Goal: Task Accomplishment & Management: Use online tool/utility

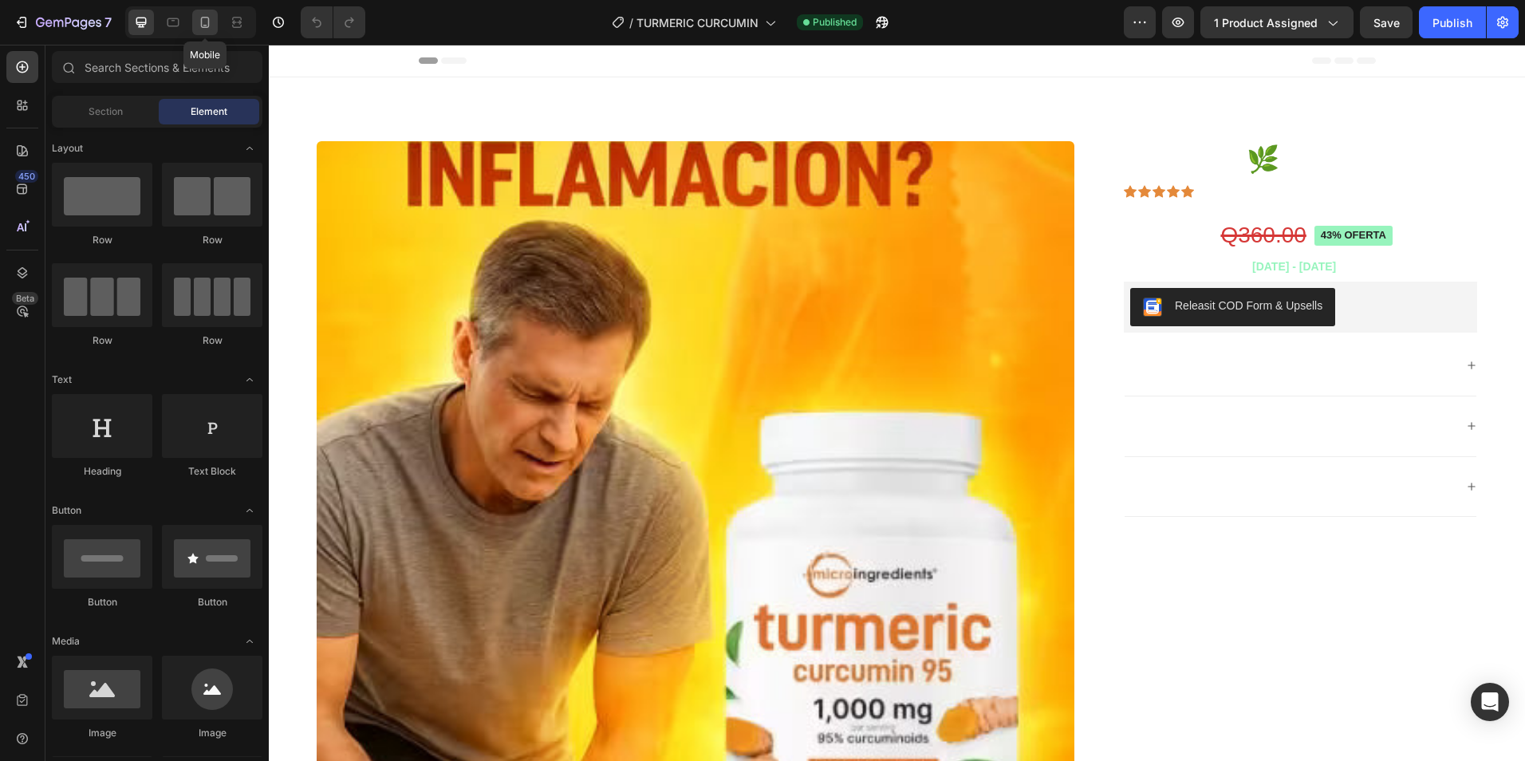
click at [205, 22] on icon at bounding box center [205, 22] width 16 height 16
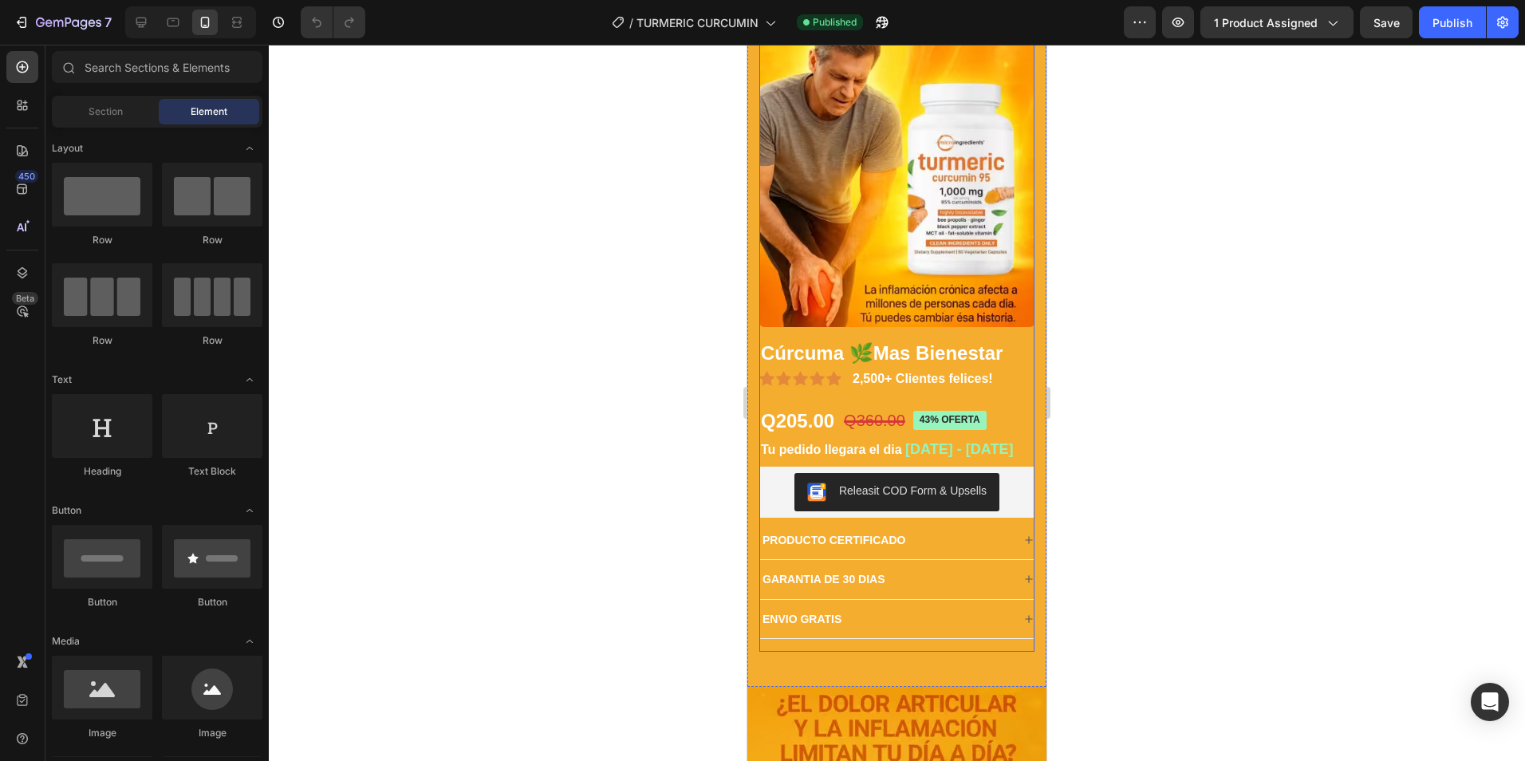
scroll to position [160, 0]
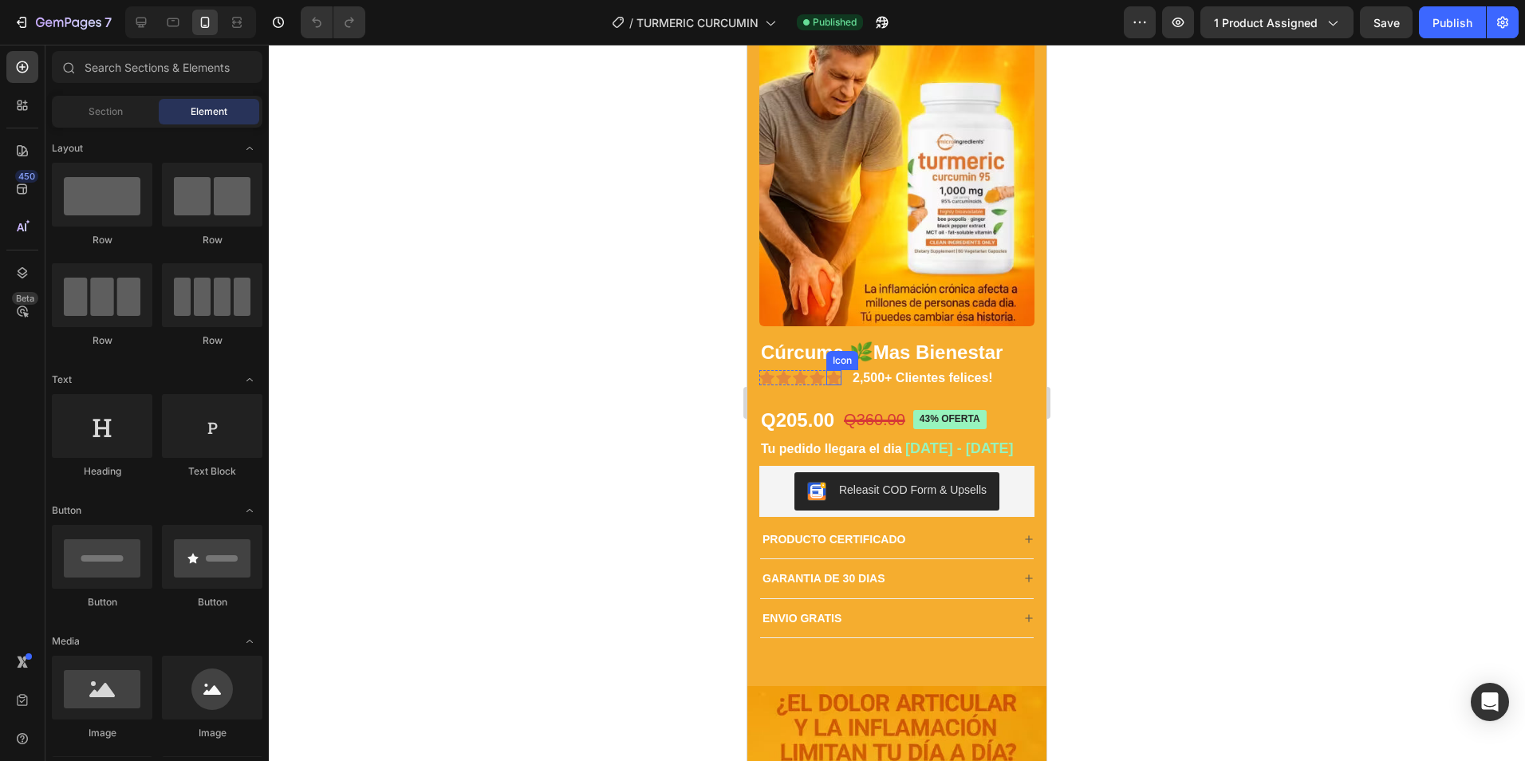
click at [831, 371] on icon at bounding box center [833, 378] width 15 height 14
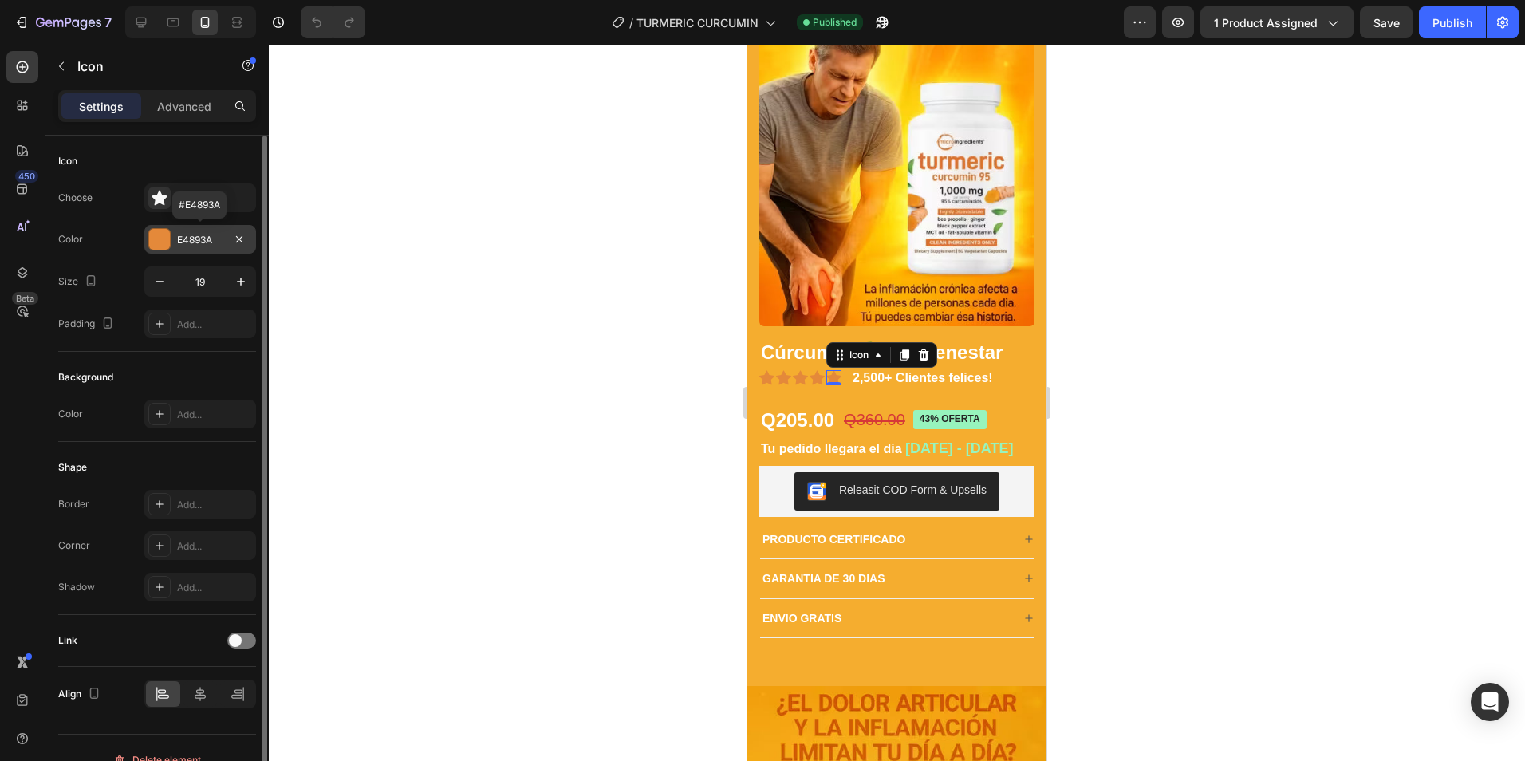
click at [162, 245] on div at bounding box center [159, 239] width 21 height 21
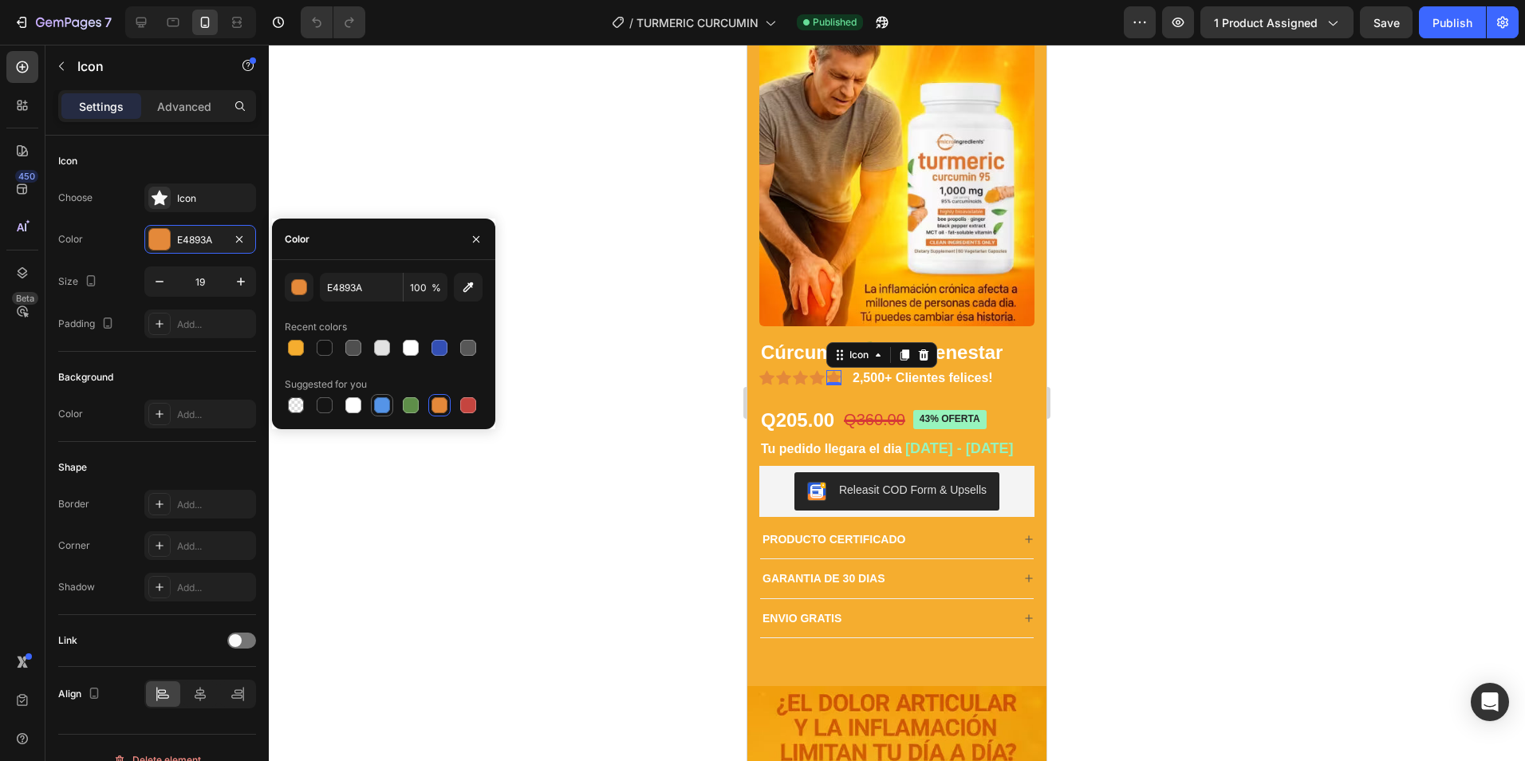
click at [383, 406] on div at bounding box center [382, 405] width 16 height 16
click at [440, 342] on div at bounding box center [440, 348] width 16 height 16
click at [385, 406] on div at bounding box center [382, 405] width 16 height 16
type input "5594E7"
click at [516, 352] on div at bounding box center [897, 403] width 1256 height 716
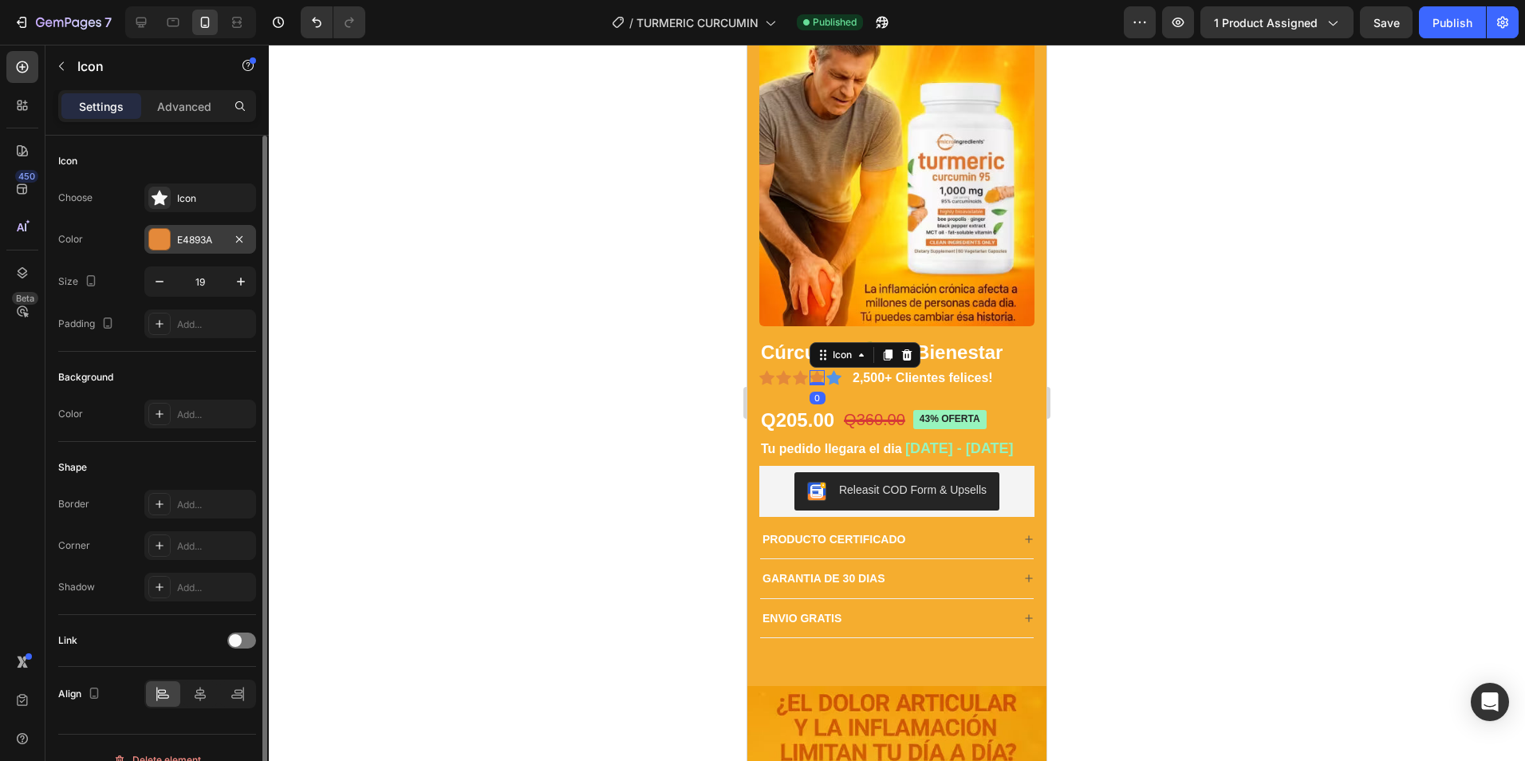
click at [201, 243] on div "E4893A" at bounding box center [200, 240] width 46 height 14
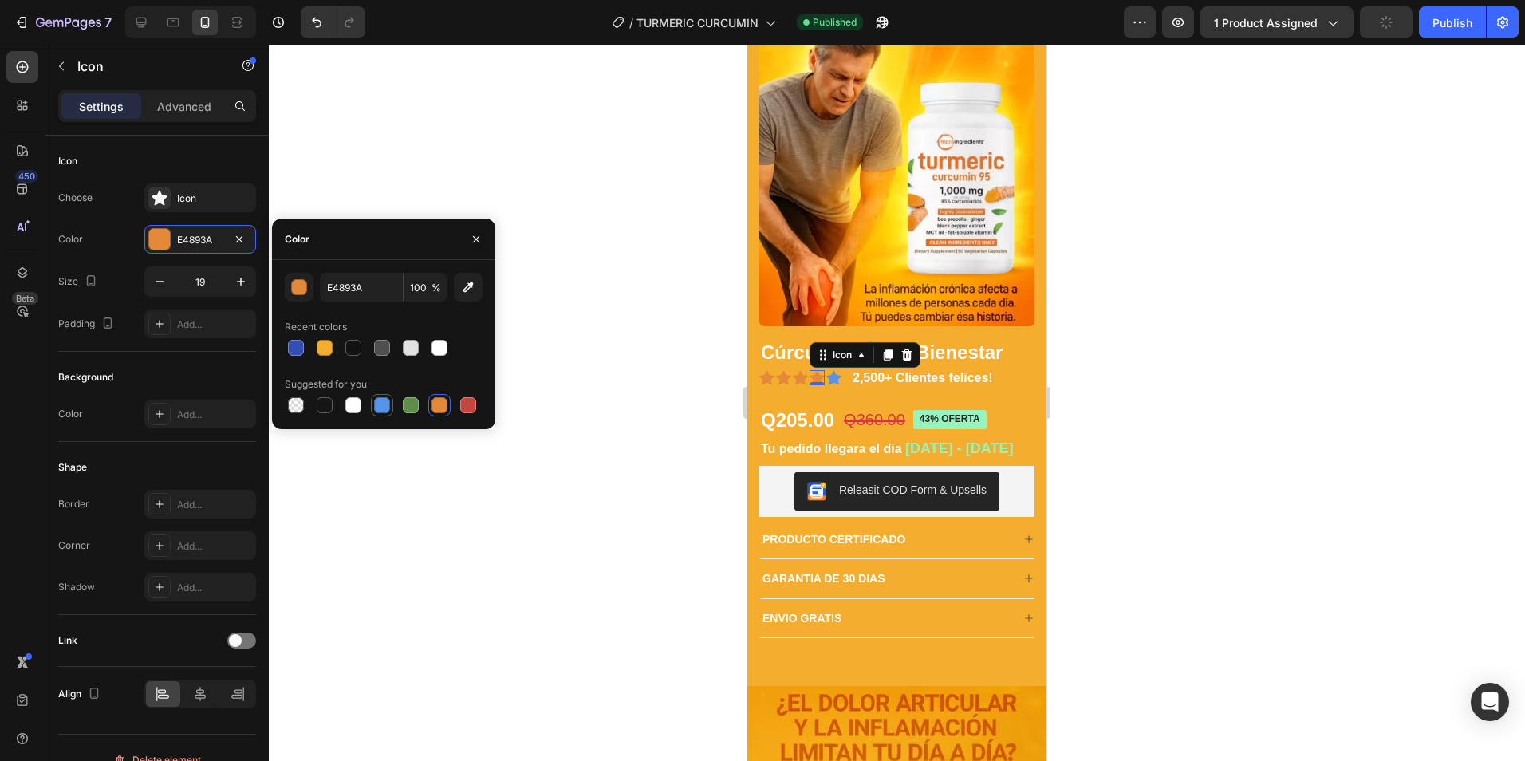
click at [383, 403] on div at bounding box center [382, 405] width 16 height 16
type input "5594E7"
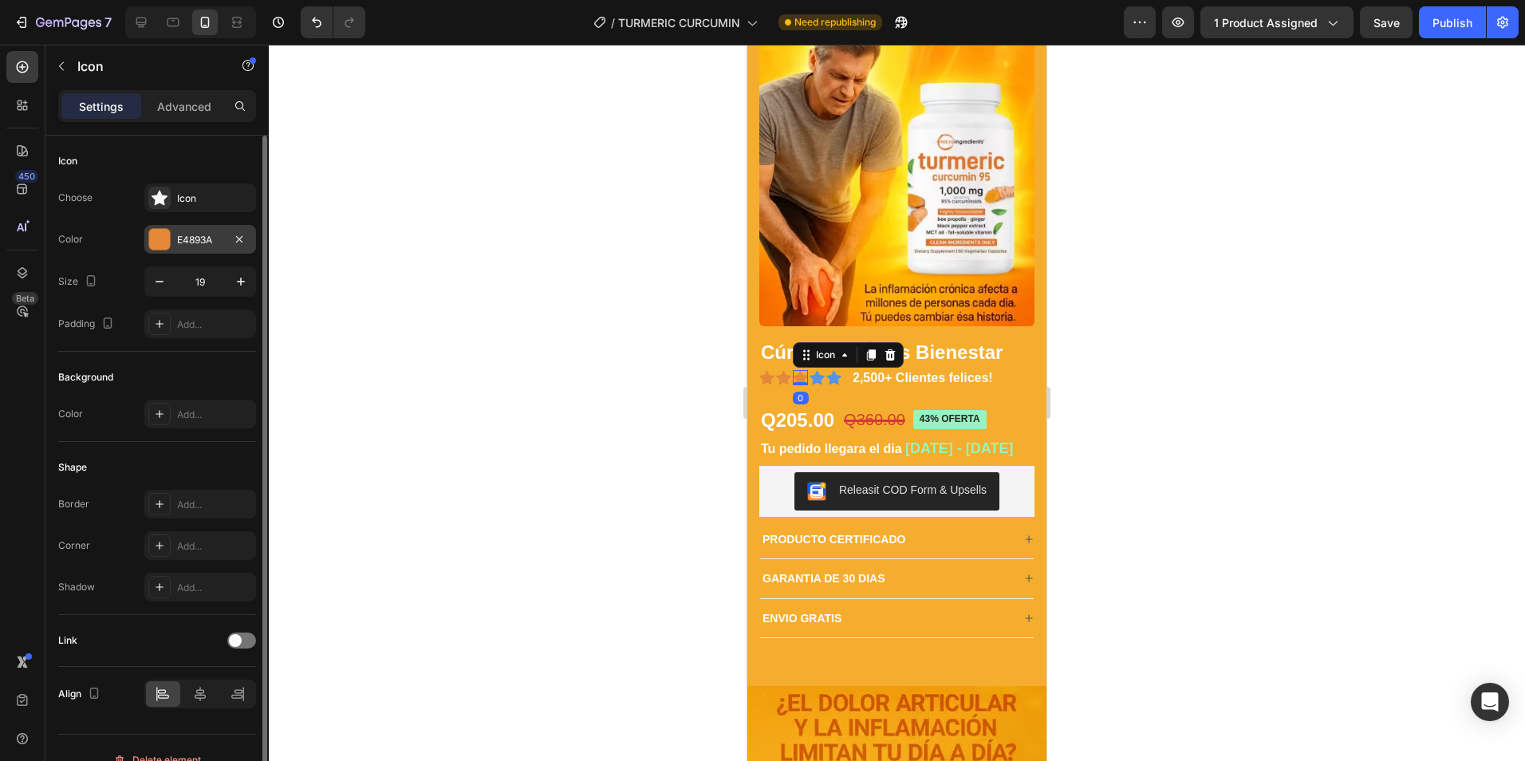
click at [199, 242] on div "E4893A" at bounding box center [200, 240] width 46 height 14
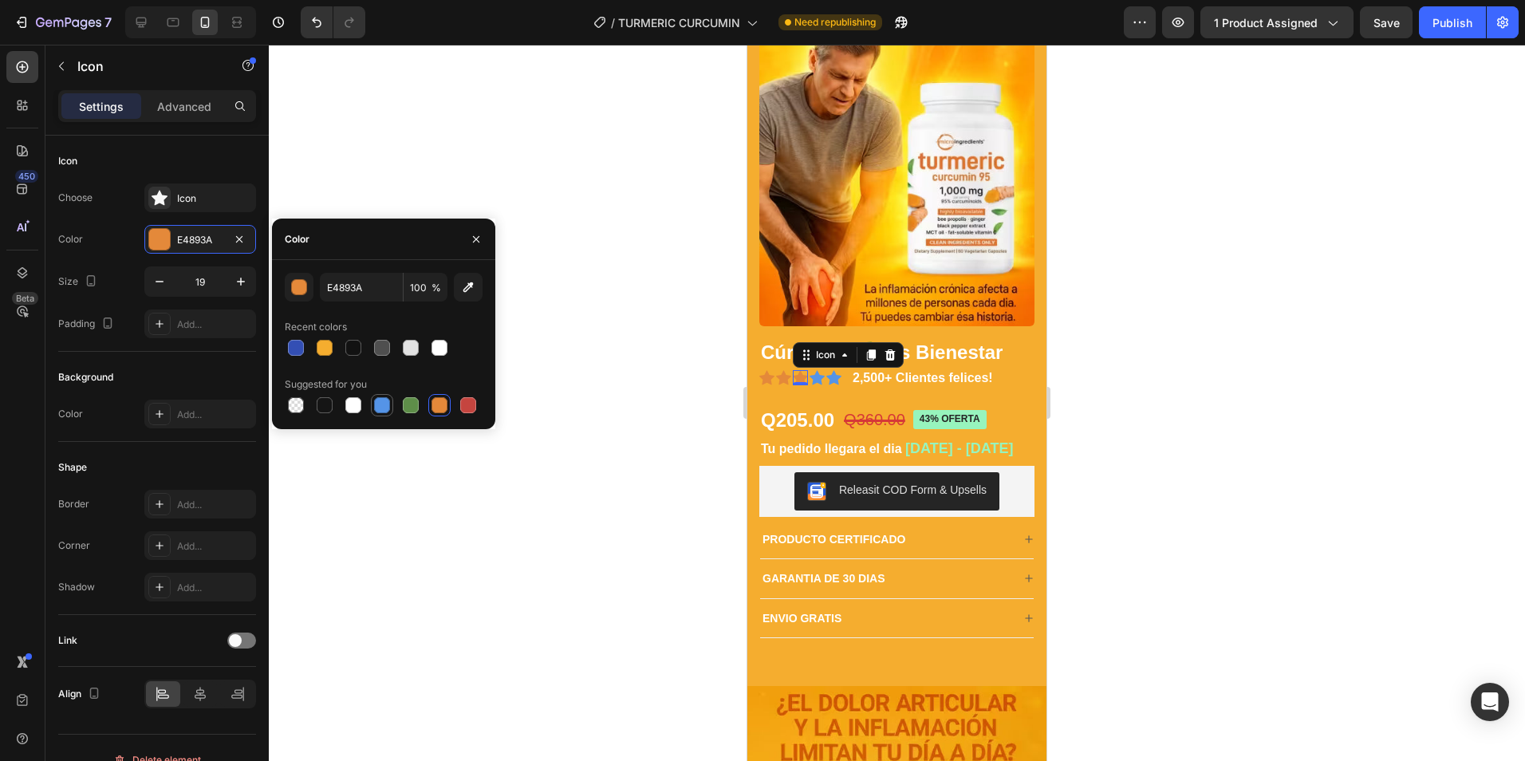
click at [381, 404] on div at bounding box center [382, 405] width 16 height 16
type input "5594E7"
click at [780, 371] on icon at bounding box center [783, 378] width 15 height 14
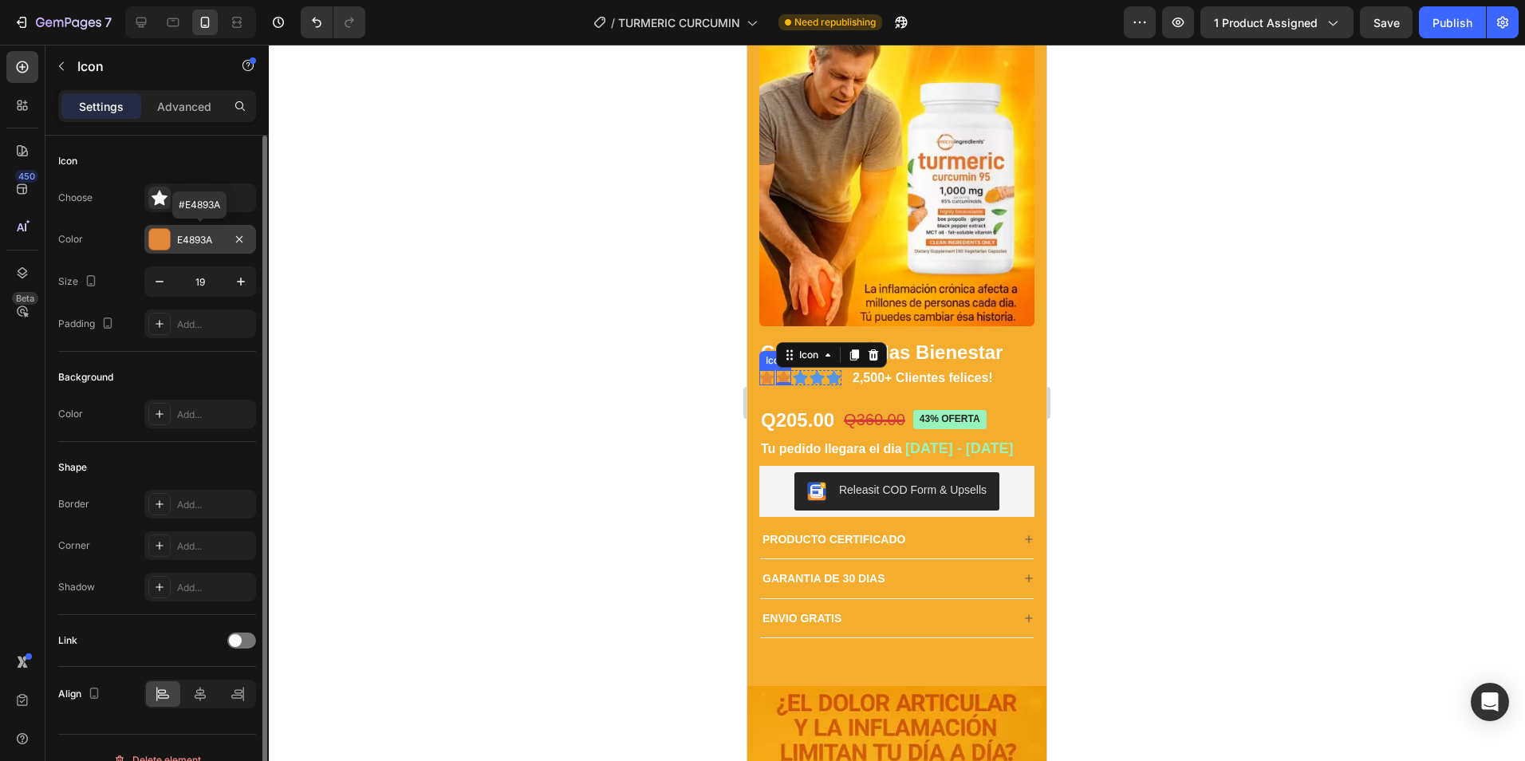
click at [189, 245] on div "E4893A" at bounding box center [200, 240] width 46 height 14
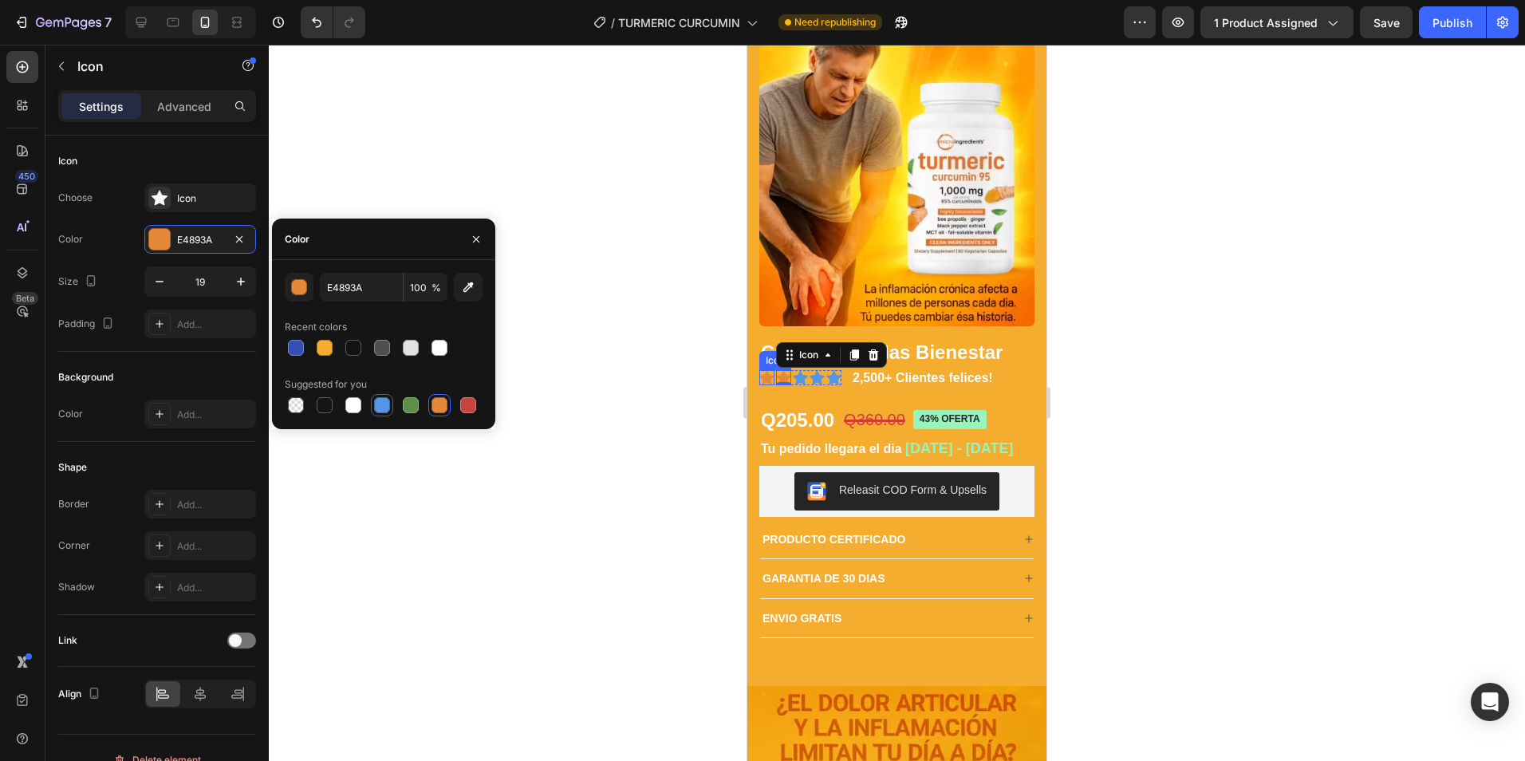
click at [382, 406] on div at bounding box center [382, 405] width 16 height 16
type input "5594E7"
click at [765, 371] on icon at bounding box center [766, 378] width 15 height 14
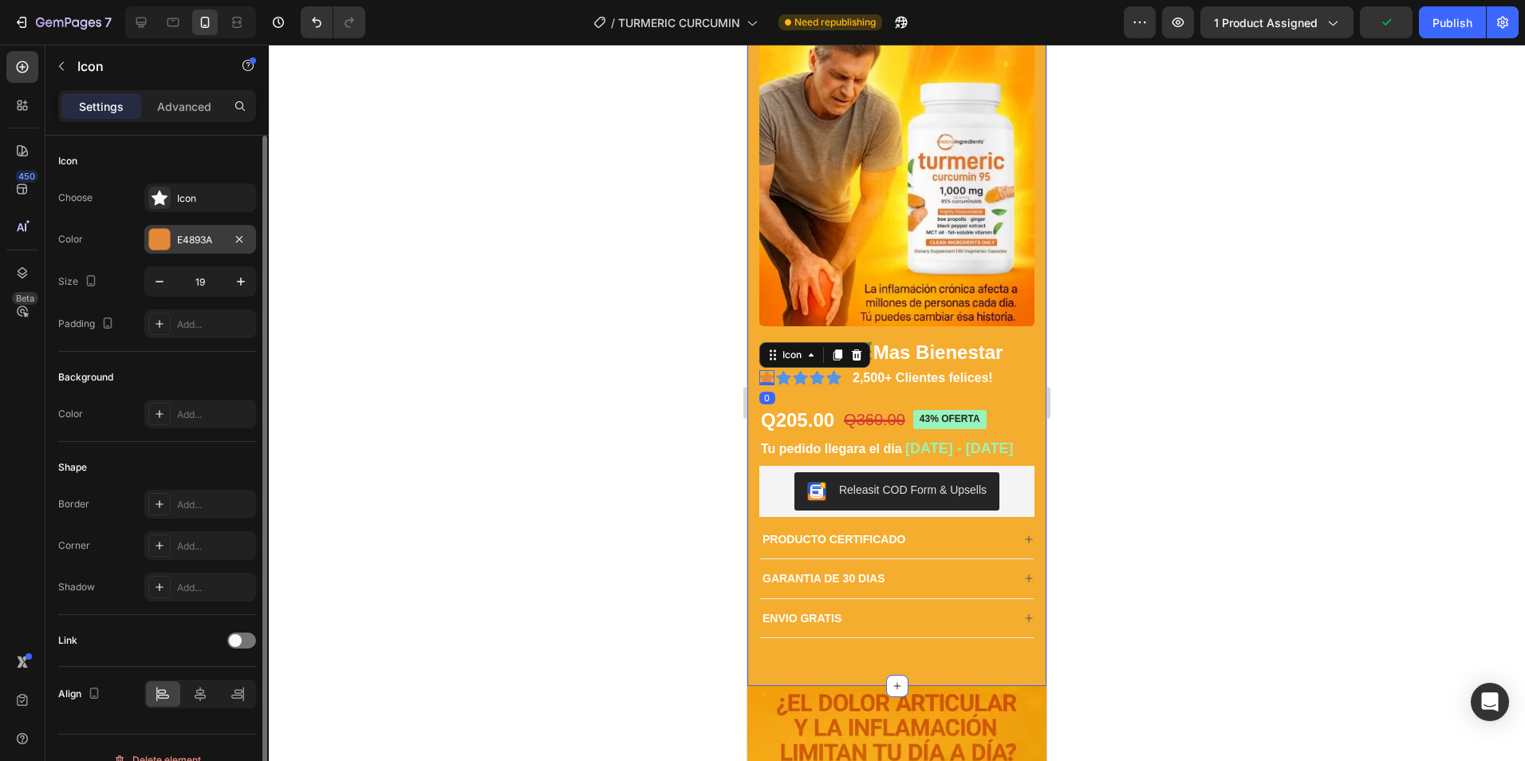
click at [193, 243] on div "E4893A" at bounding box center [200, 240] width 46 height 14
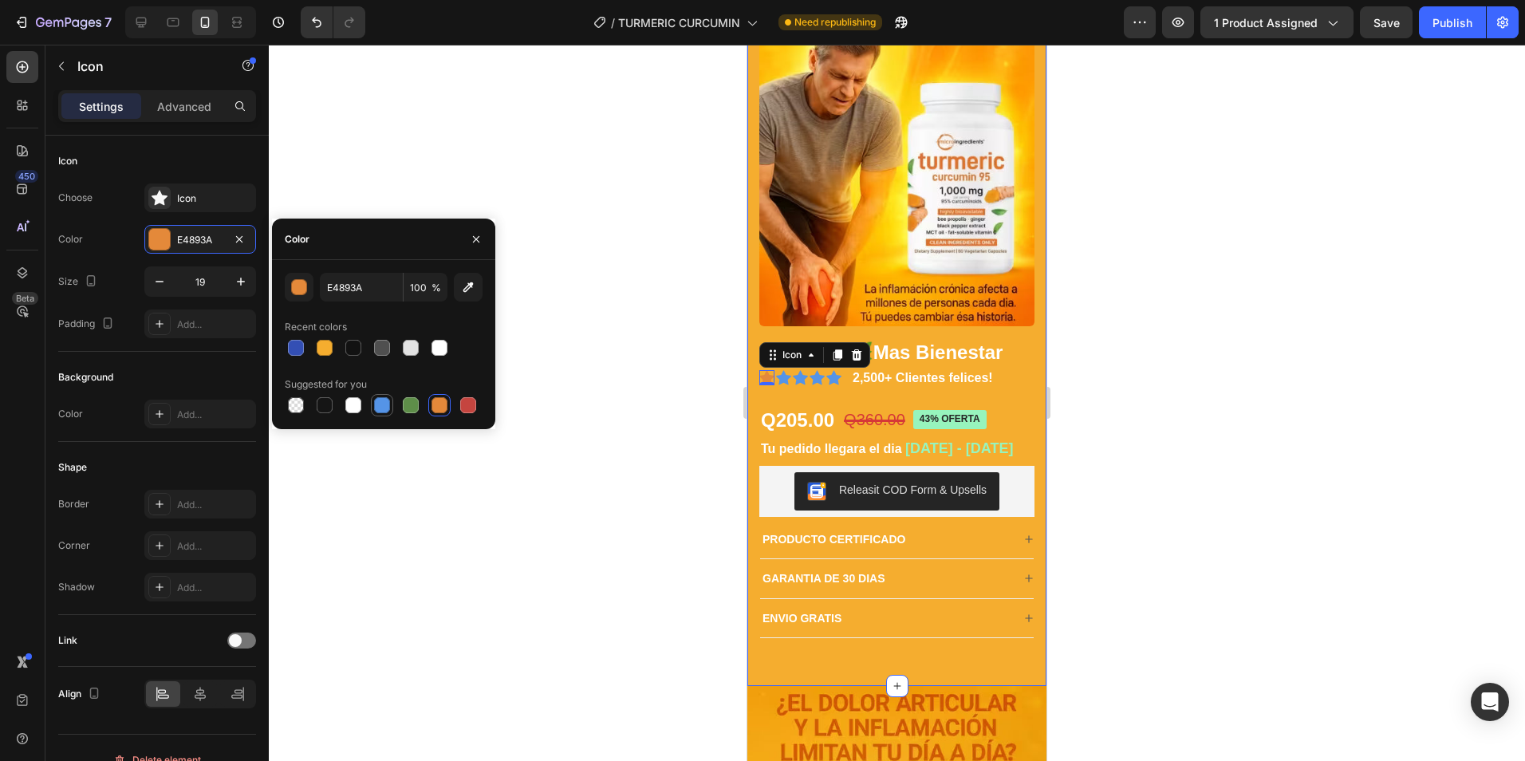
click at [386, 407] on div at bounding box center [382, 405] width 16 height 16
type input "5594E7"
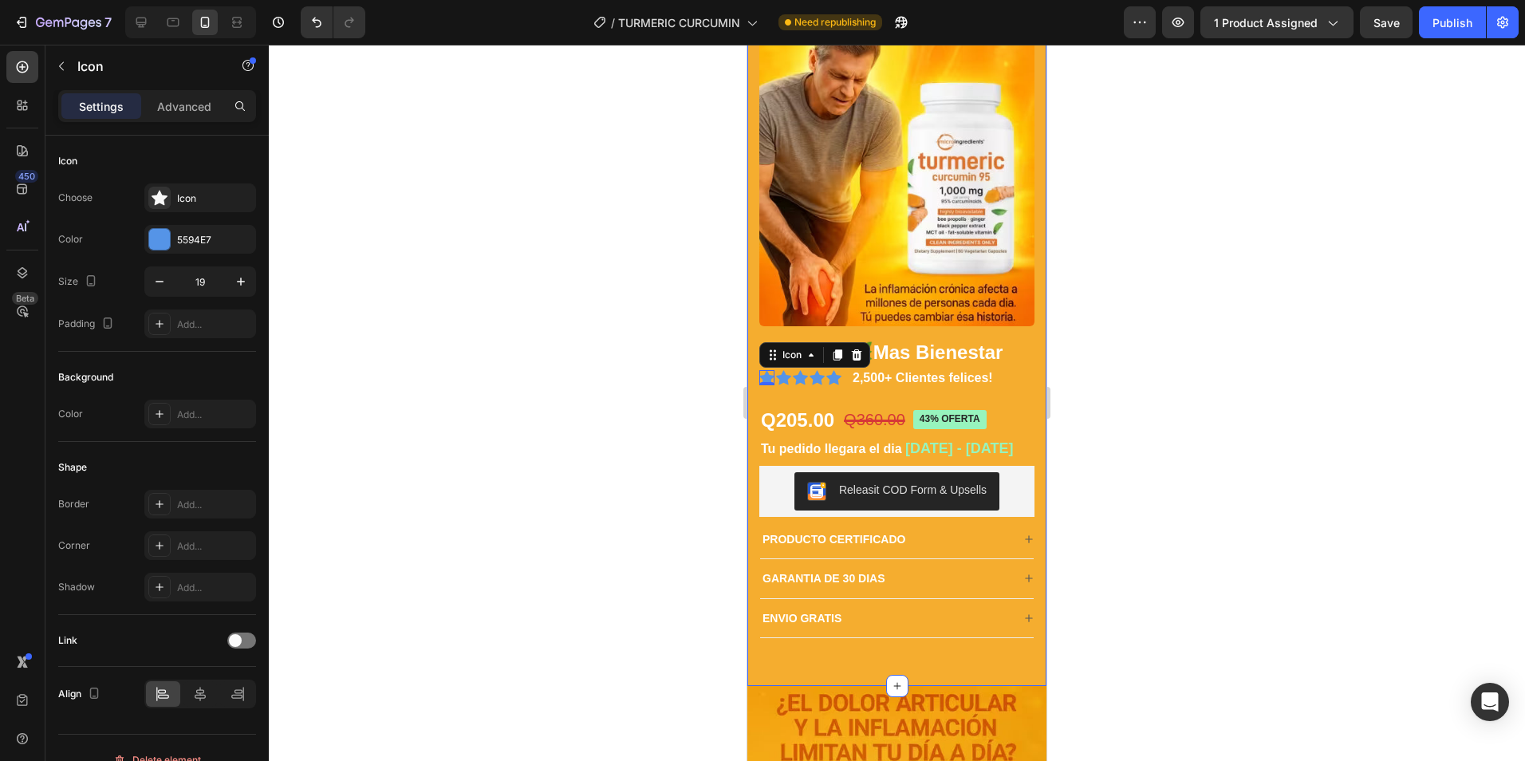
click at [583, 419] on div at bounding box center [897, 403] width 1256 height 716
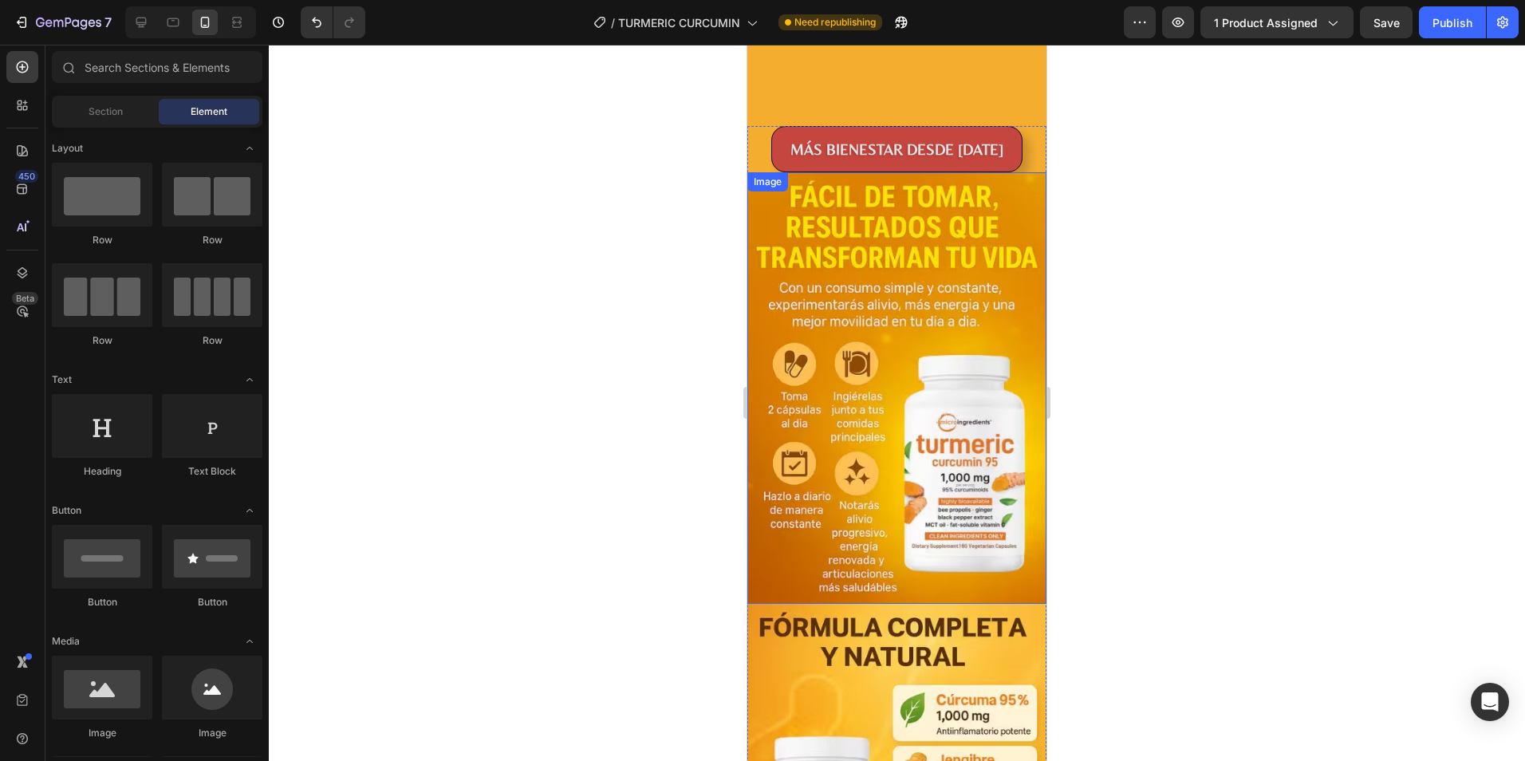
scroll to position [4273, 0]
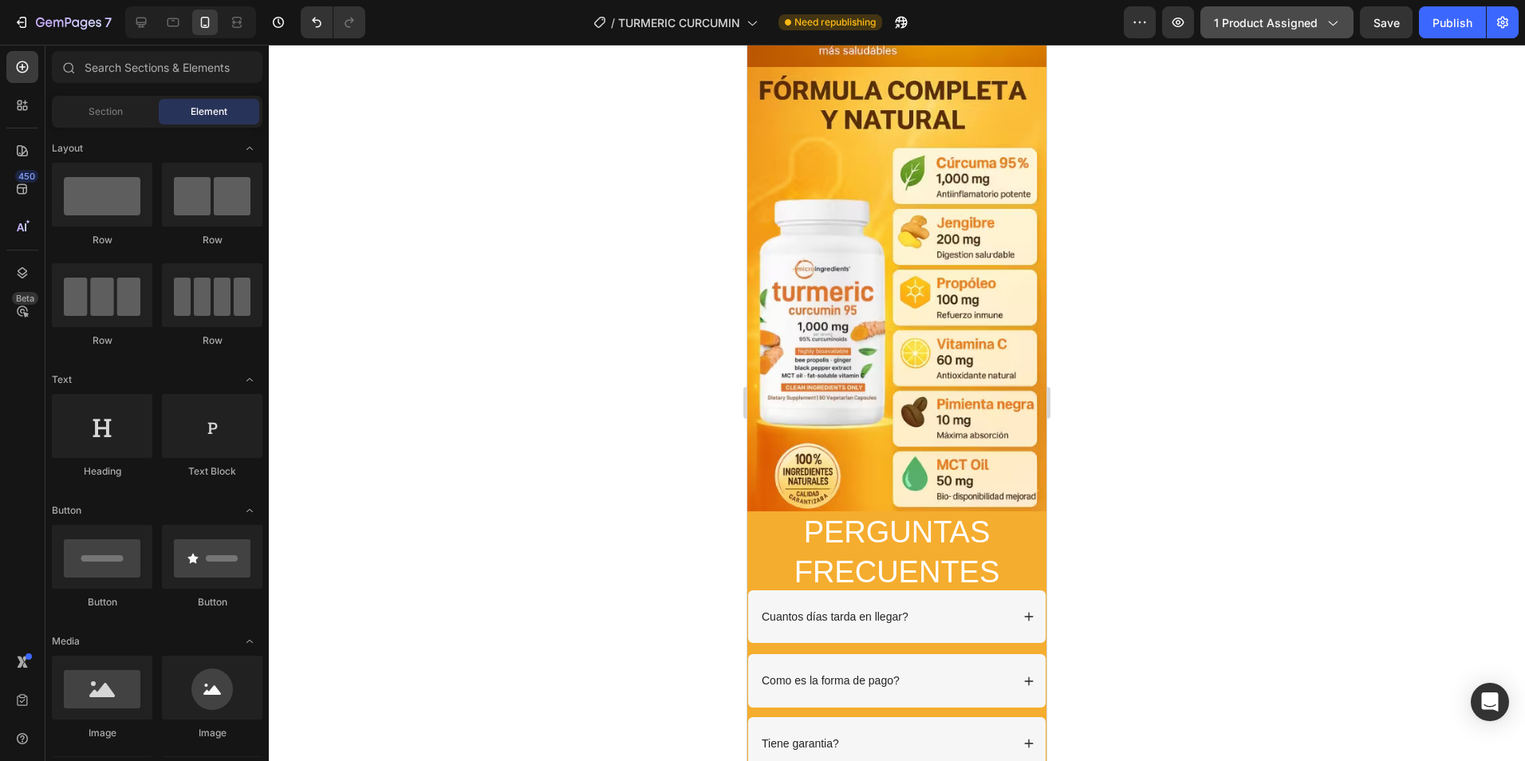
click at [1338, 21] on icon "button" at bounding box center [1332, 22] width 16 height 16
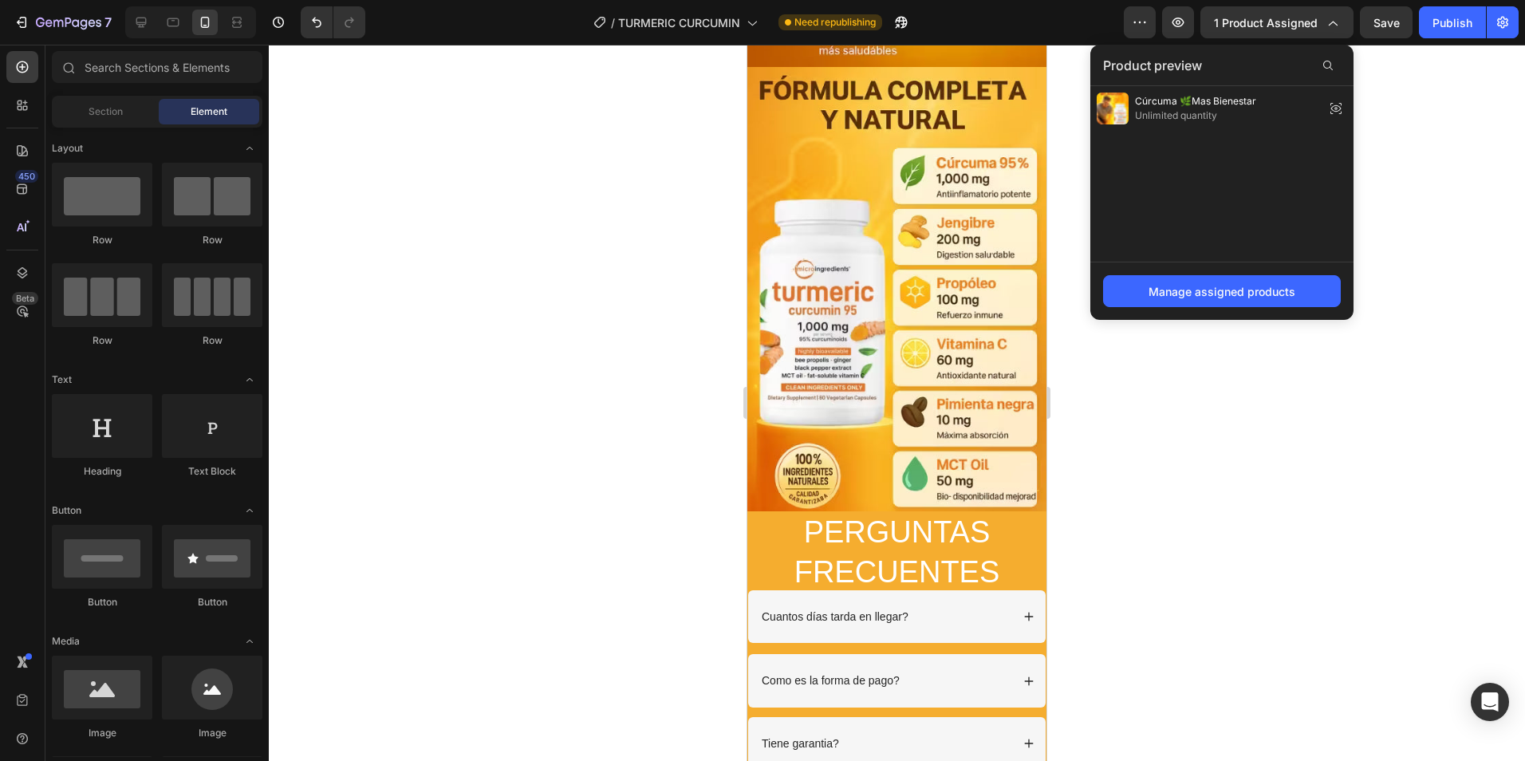
click at [1435, 152] on div at bounding box center [897, 403] width 1256 height 716
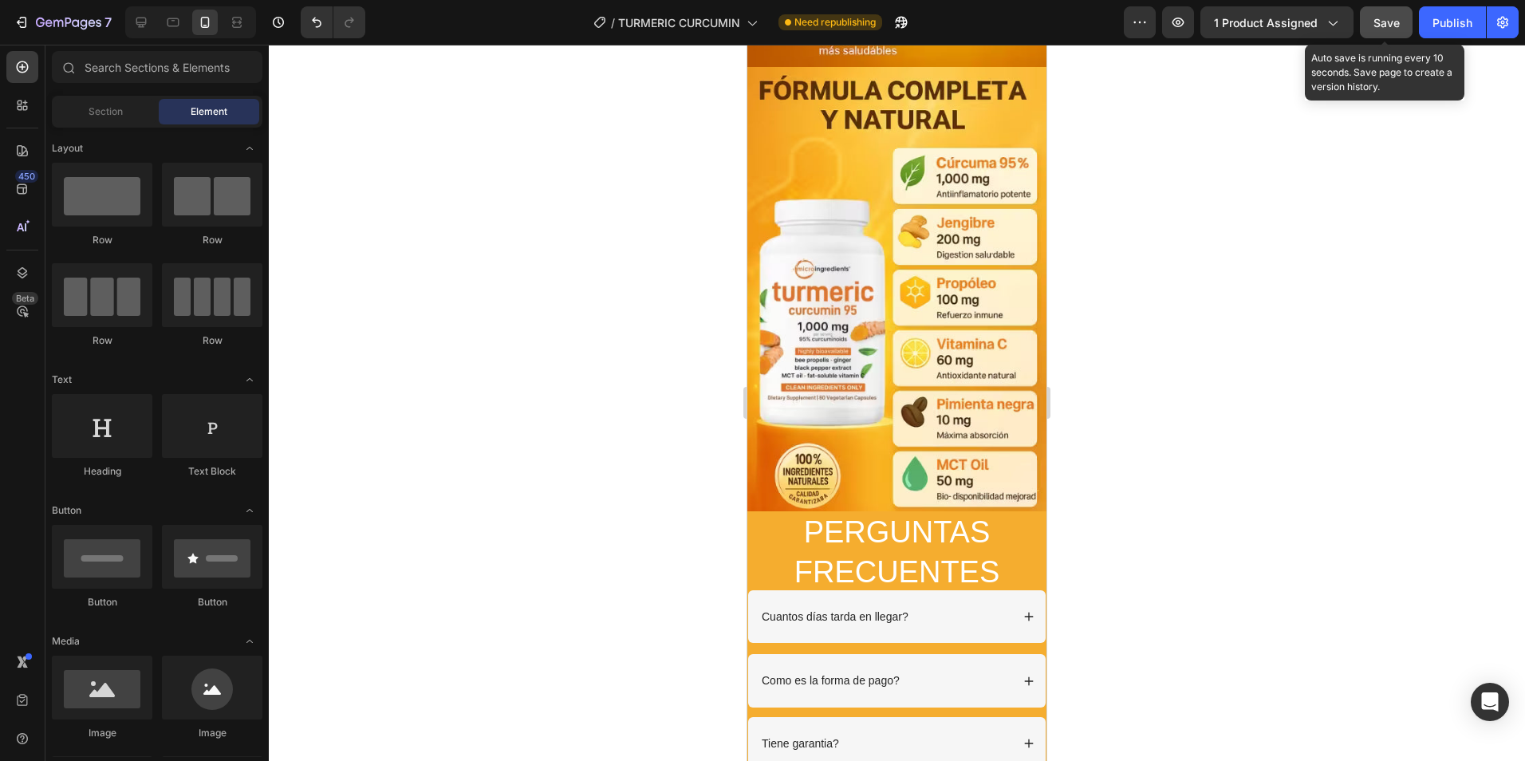
click at [1389, 26] on span "Save" at bounding box center [1387, 23] width 26 height 14
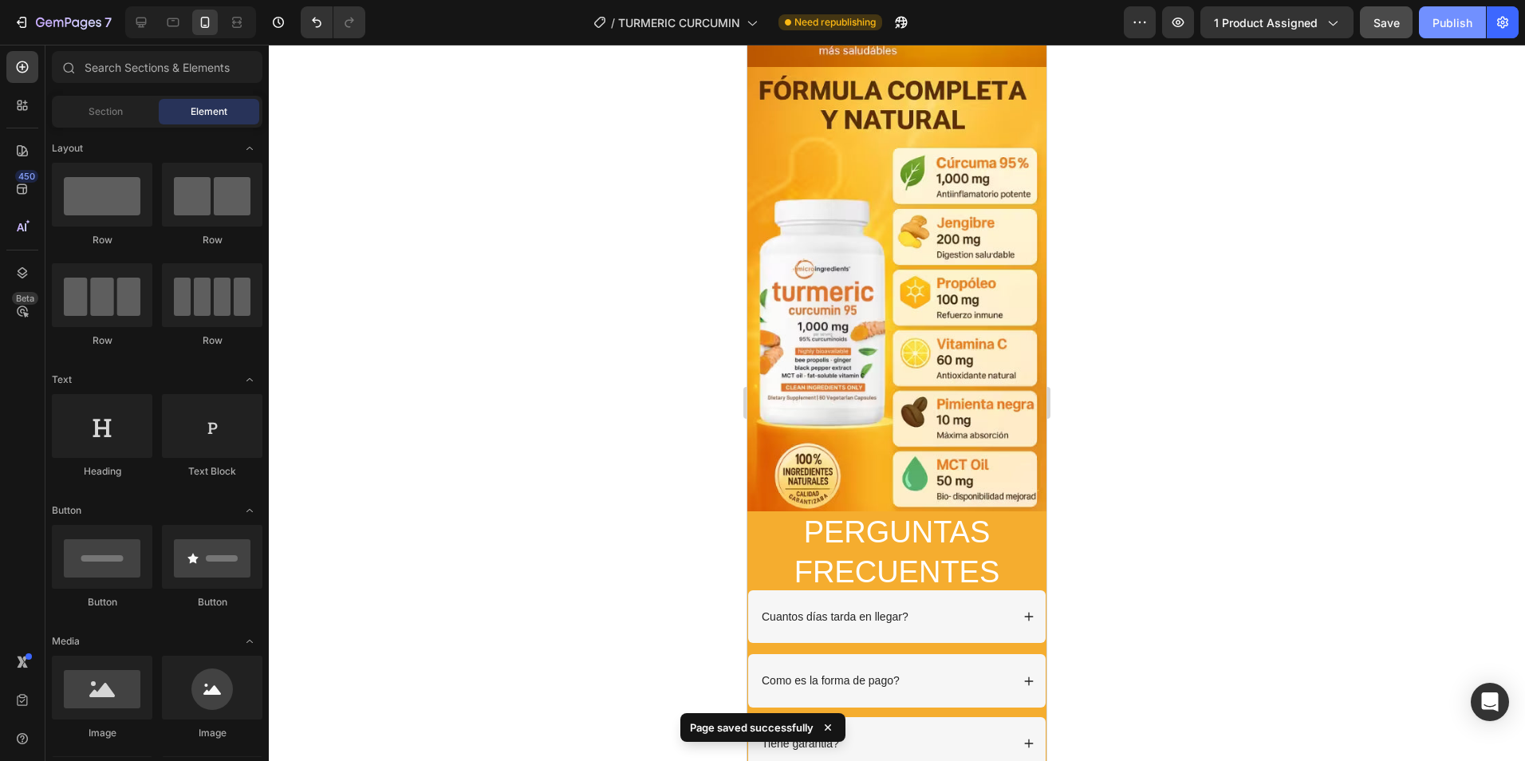
click at [1457, 23] on div "Publish" at bounding box center [1453, 22] width 40 height 17
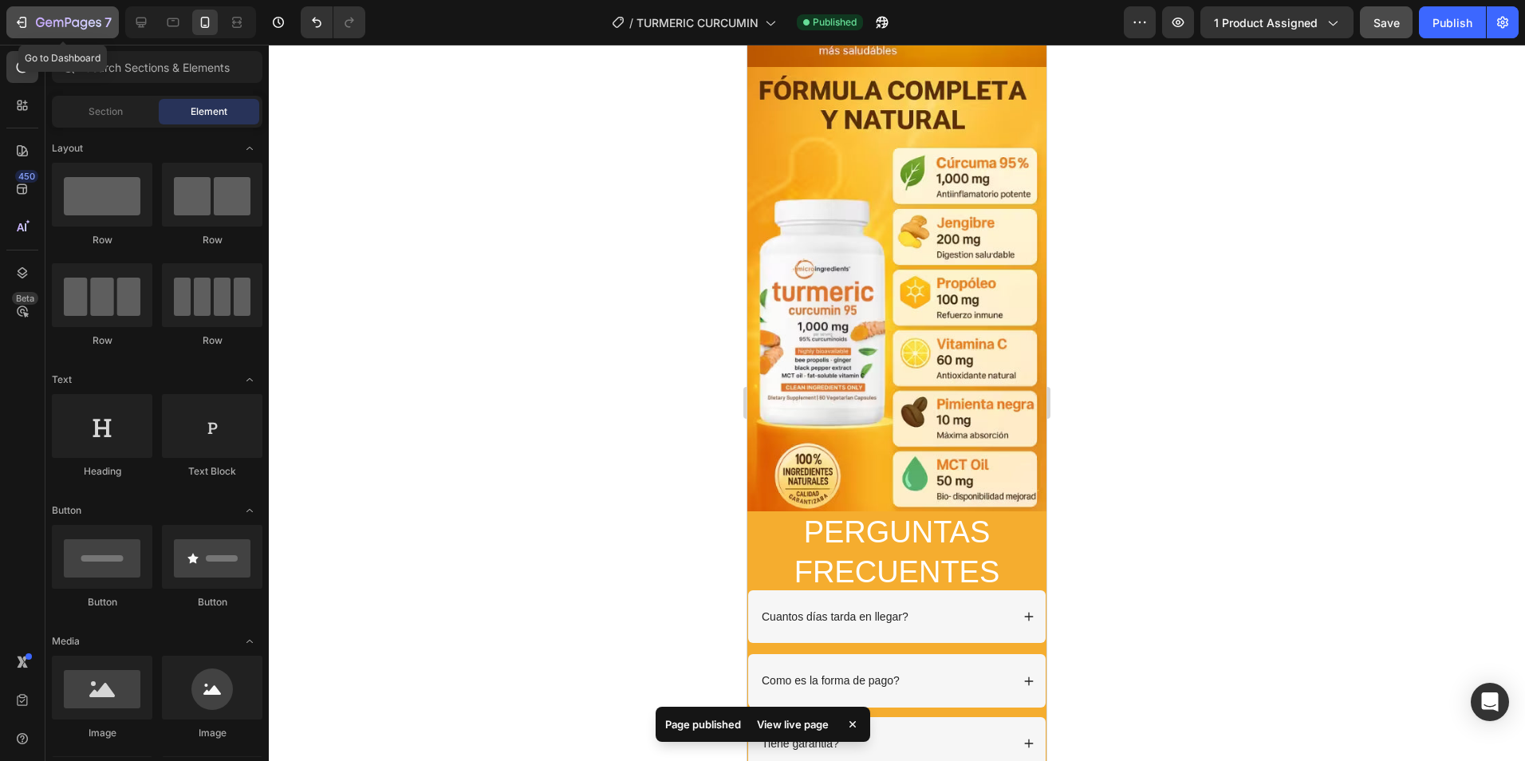
click at [80, 26] on icon "button" at bounding box center [68, 24] width 65 height 14
